Goal: Find specific page/section: Find specific page/section

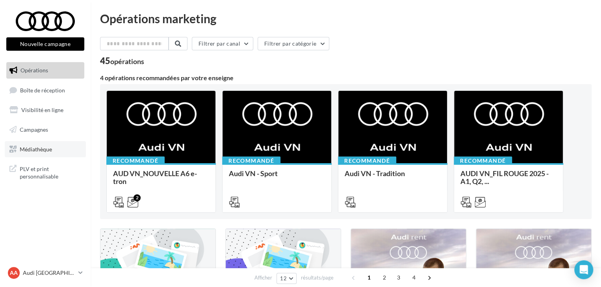
click at [55, 144] on link "Médiathèque" at bounding box center [45, 149] width 81 height 17
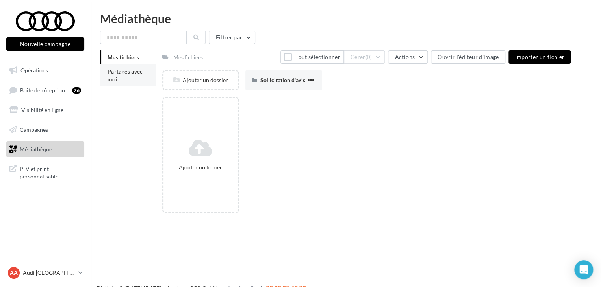
click at [119, 70] on span "Partagés avec moi" at bounding box center [124, 75] width 35 height 15
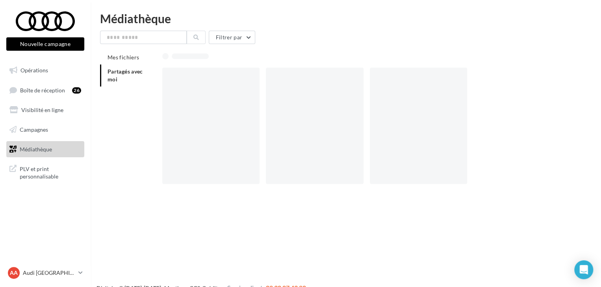
click at [119, 70] on span "Partagés avec moi" at bounding box center [124, 75] width 35 height 15
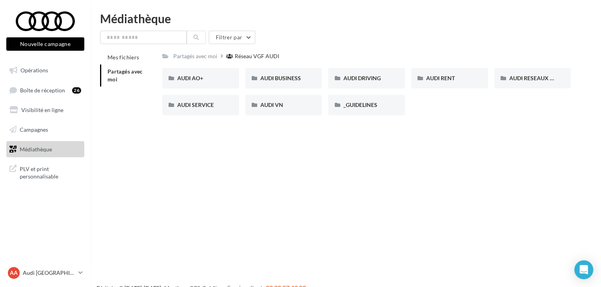
click at [167, 188] on div "Nouvelle campagne Nouvelle campagne Opérations Boîte de réception 26 Visibilité…" at bounding box center [300, 156] width 601 height 287
click at [284, 106] on div "AUDI VN" at bounding box center [283, 105] width 47 height 8
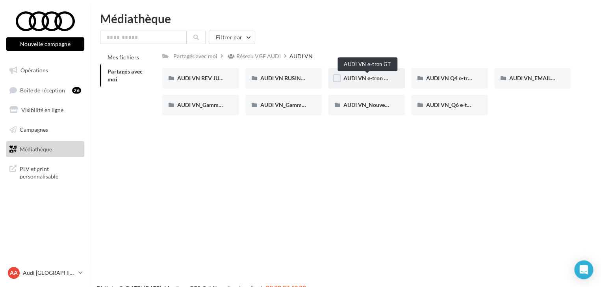
click at [357, 78] on span "AUDI VN e-tron GT" at bounding box center [367, 78] width 48 height 7
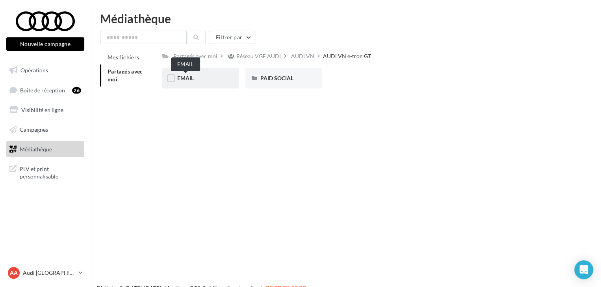
click at [193, 78] on span "EMAIL" at bounding box center [185, 78] width 17 height 7
